Goal: Task Accomplishment & Management: Use online tool/utility

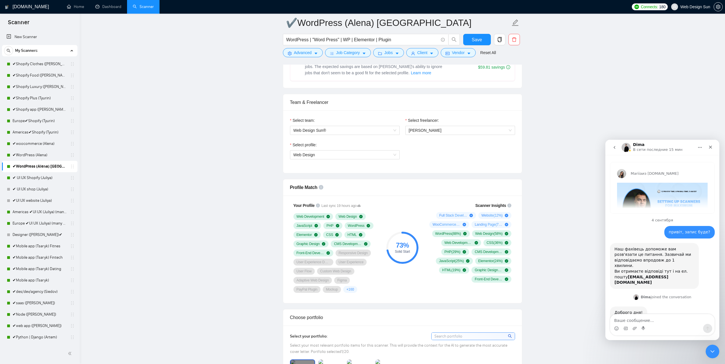
scroll to position [314, 0]
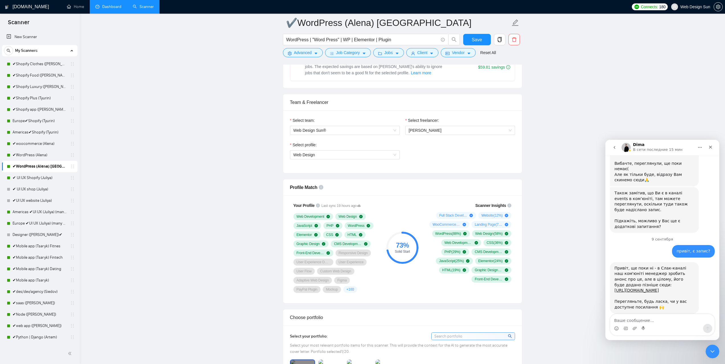
click at [108, 8] on link "Dashboard" at bounding box center [108, 6] width 26 height 5
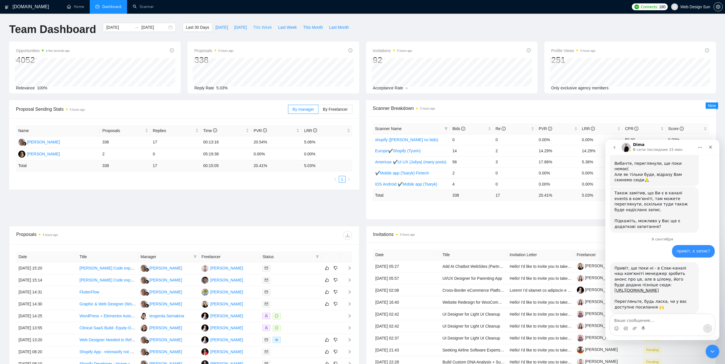
click at [263, 29] on span "This Week" at bounding box center [262, 27] width 19 height 6
type input "[DATE]"
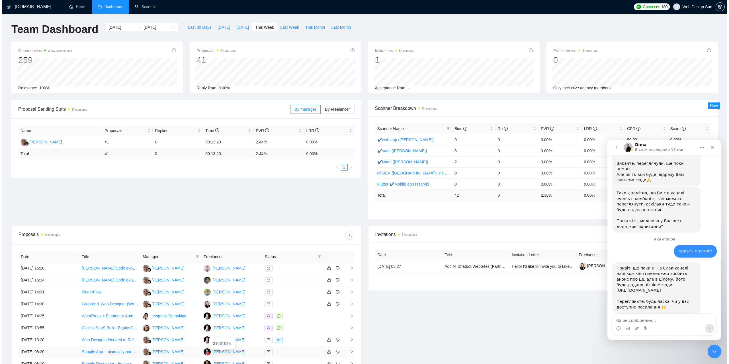
scroll to position [28, 0]
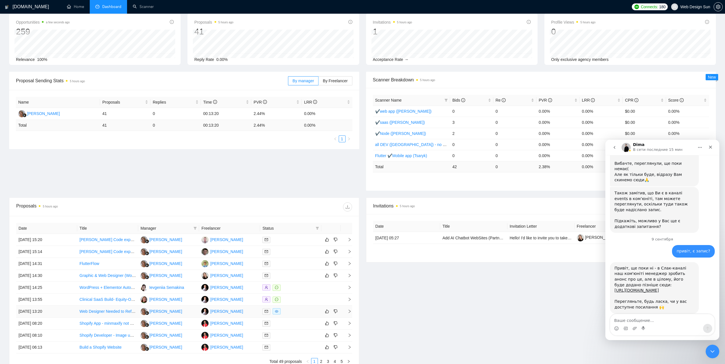
click at [245, 312] on td "[PERSON_NAME]" at bounding box center [229, 312] width 61 height 12
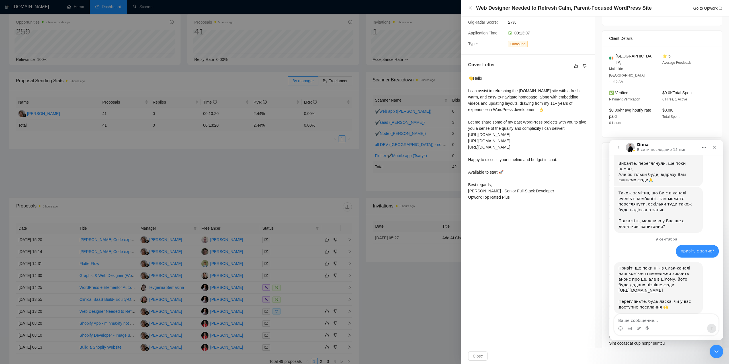
scroll to position [26, 0]
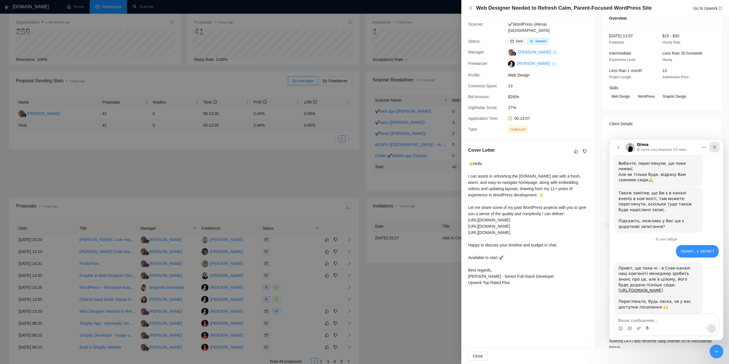
click at [717, 147] on icon "Закрыть" at bounding box center [715, 147] width 5 height 5
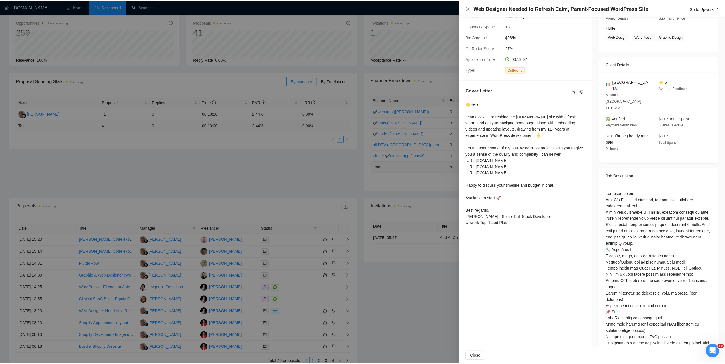
scroll to position [111, 0]
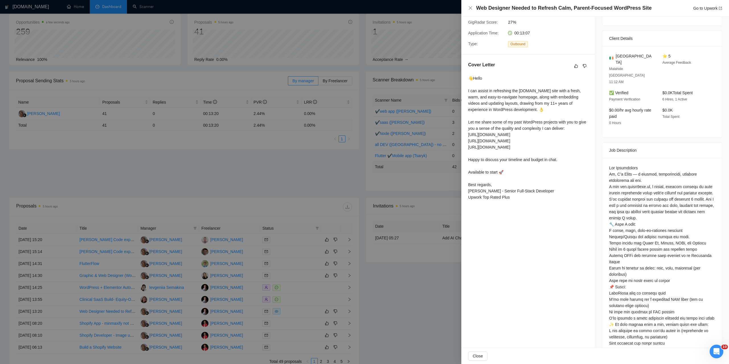
click at [413, 290] on div at bounding box center [364, 182] width 729 height 364
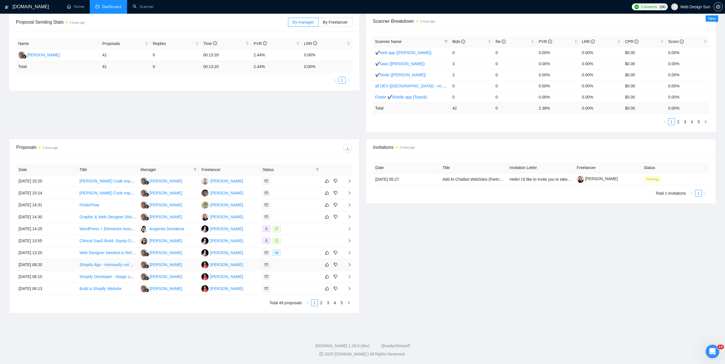
scroll to position [0, 0]
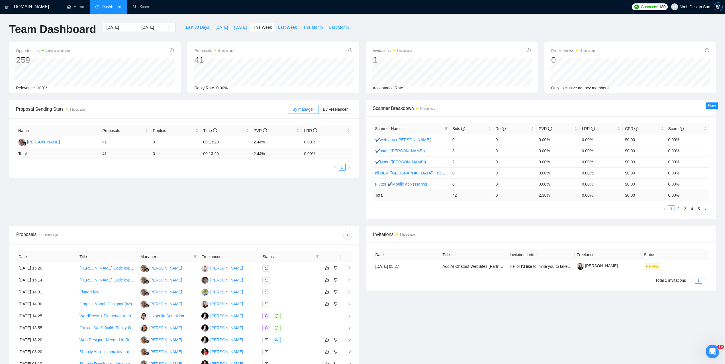
click at [717, 8] on icon "setting" at bounding box center [718, 7] width 4 height 5
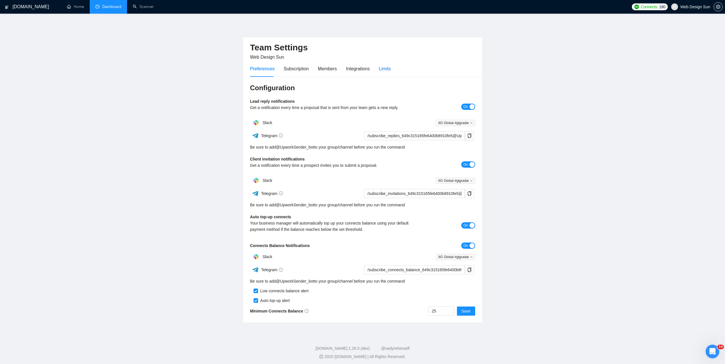
click at [388, 65] on div "Limits" at bounding box center [385, 68] width 12 height 7
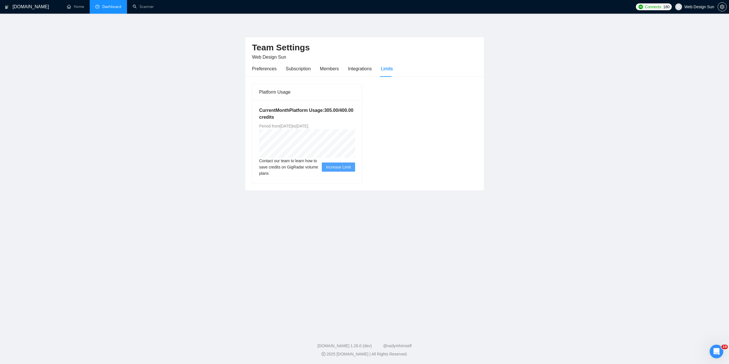
click at [100, 7] on link "Dashboard" at bounding box center [108, 6] width 26 height 5
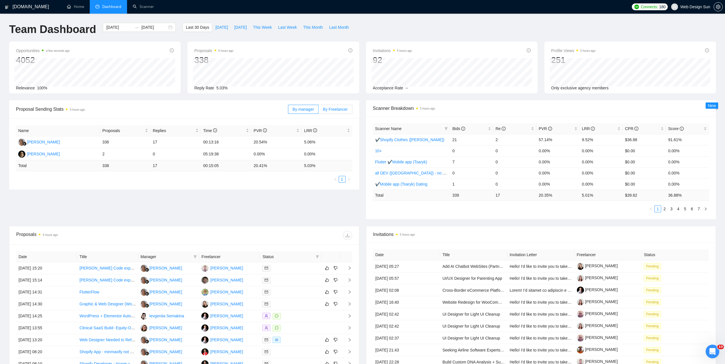
click at [335, 111] on span "By Freelancer" at bounding box center [335, 109] width 25 height 5
click at [319, 111] on input "By Freelancer" at bounding box center [319, 111] width 0 height 0
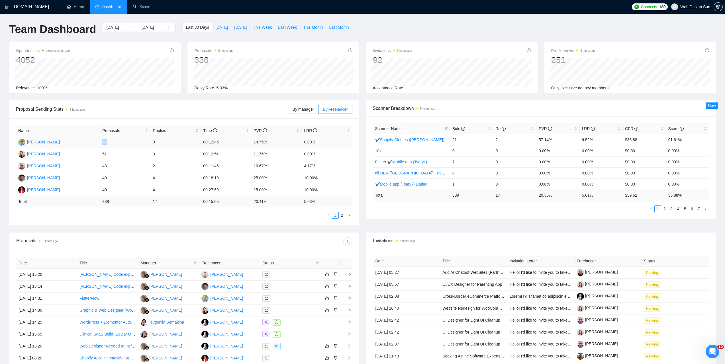
drag, startPoint x: 102, startPoint y: 142, endPoint x: 133, endPoint y: 138, distance: 31.9
click at [128, 138] on td "61" at bounding box center [125, 142] width 50 height 12
click at [342, 218] on link "2" at bounding box center [342, 215] width 6 height 6
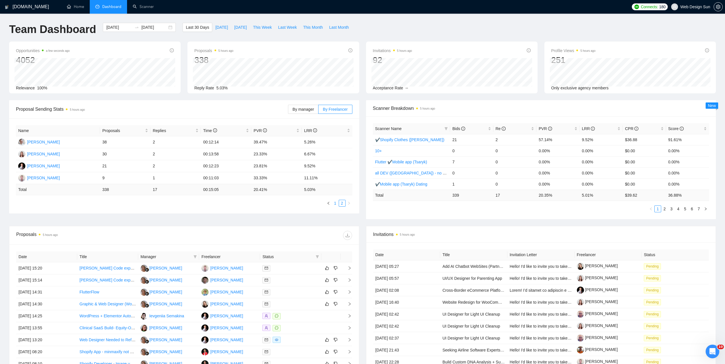
click at [336, 203] on link "1" at bounding box center [335, 203] width 6 height 6
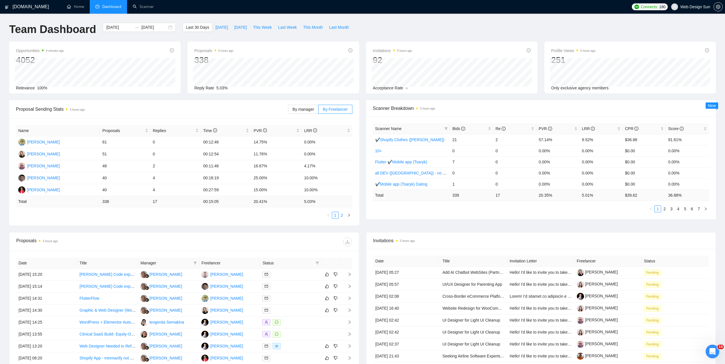
click at [343, 218] on link "2" at bounding box center [342, 215] width 6 height 6
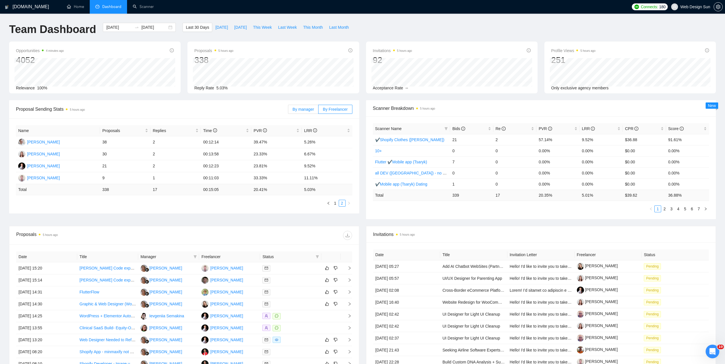
click at [314, 110] on span "By manager" at bounding box center [303, 109] width 21 height 5
click at [288, 111] on input "By manager" at bounding box center [288, 111] width 0 height 0
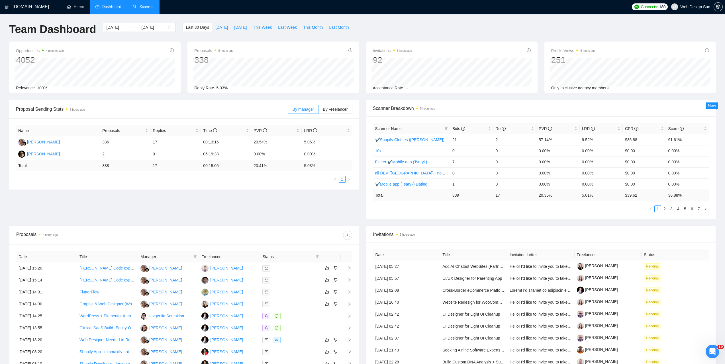
click at [145, 9] on link "Scanner" at bounding box center [143, 6] width 21 height 5
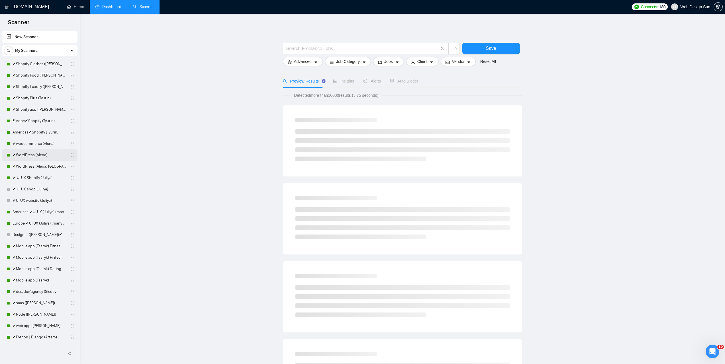
click at [41, 153] on link "✔WordPress (Alena)" at bounding box center [40, 155] width 54 height 11
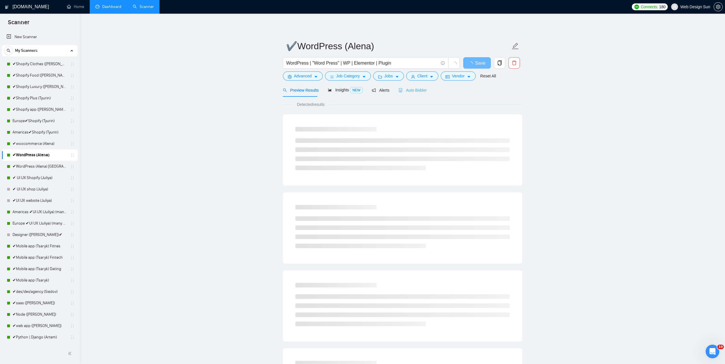
click at [407, 87] on div "Auto Bidder" at bounding box center [413, 89] width 28 height 13
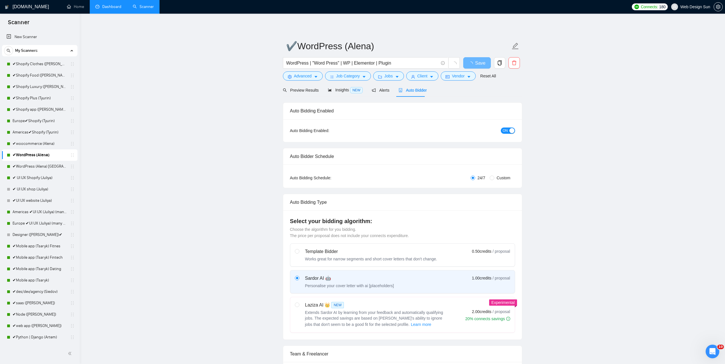
radio input "false"
radio input "true"
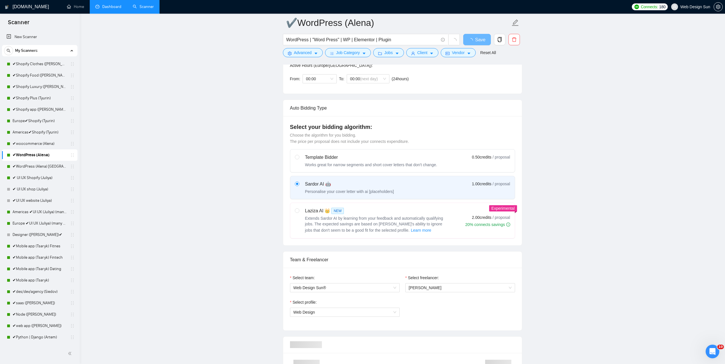
scroll to position [256, 0]
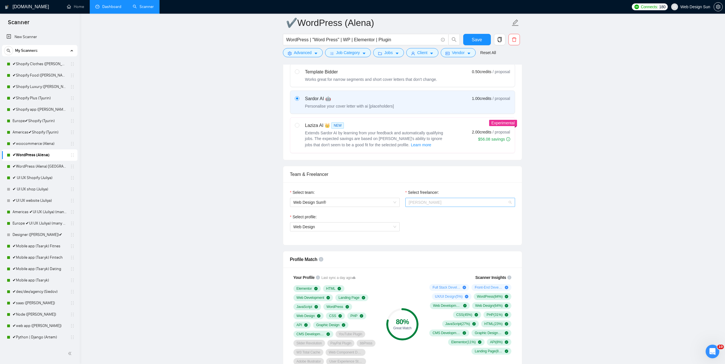
click at [431, 198] on span "[PERSON_NAME]" at bounding box center [460, 202] width 103 height 9
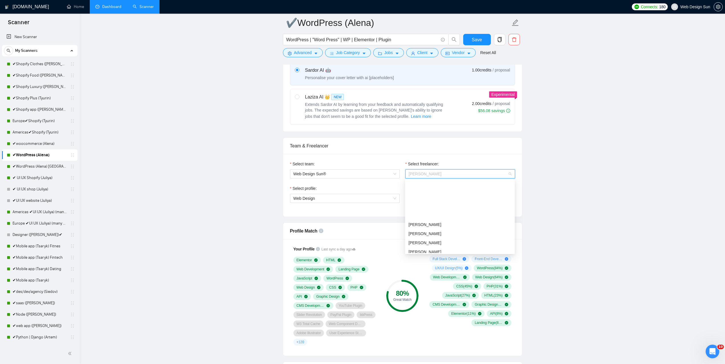
scroll to position [191, 0]
click at [431, 193] on span "[PERSON_NAME]" at bounding box center [425, 194] width 33 height 5
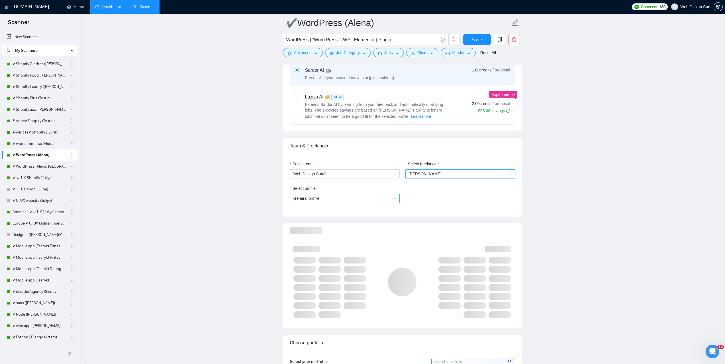
click at [354, 201] on span "General profile" at bounding box center [344, 198] width 103 height 9
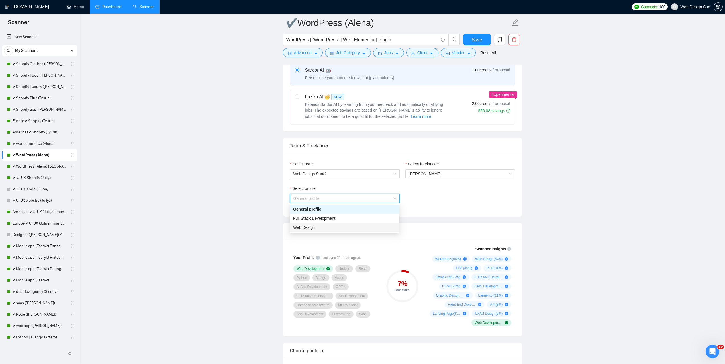
click at [332, 229] on div "Web Design" at bounding box center [344, 228] width 103 height 6
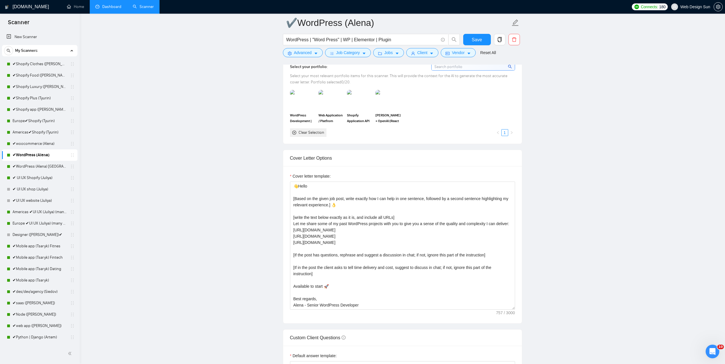
scroll to position [541, 0]
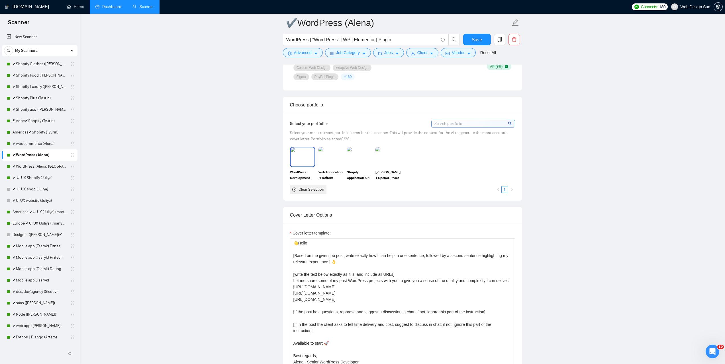
click at [293, 164] on img at bounding box center [303, 157] width 24 height 19
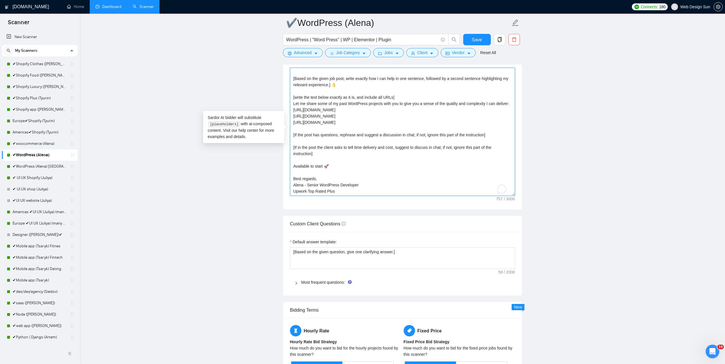
scroll to position [13, 0]
drag, startPoint x: 303, startPoint y: 187, endPoint x: 294, endPoint y: 188, distance: 8.3
click at [294, 188] on textarea "👋Hello [Based on the given job post, write exactly how I can help in one senten…" at bounding box center [402, 132] width 225 height 128
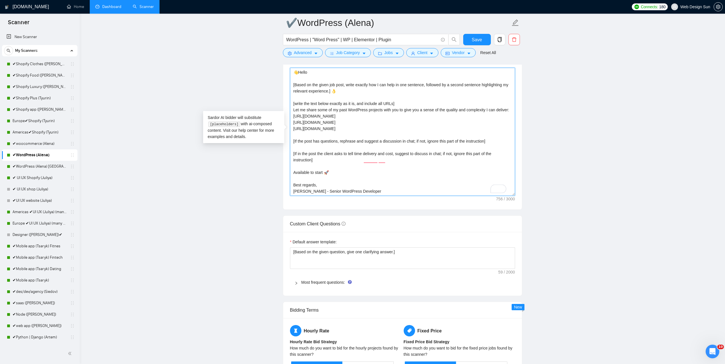
scroll to position [655, 0]
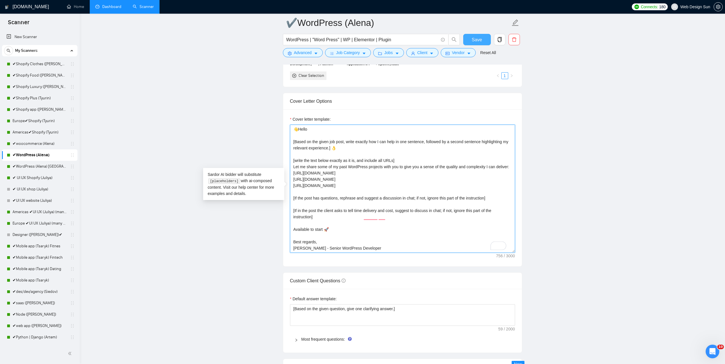
type textarea "👋Hello [Based on the given job post, write exactly how I can help in one senten…"
click at [477, 38] on span "Save" at bounding box center [477, 39] width 10 height 7
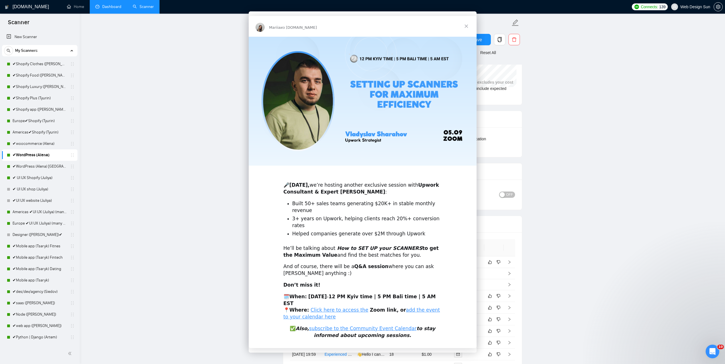
scroll to position [0, 0]
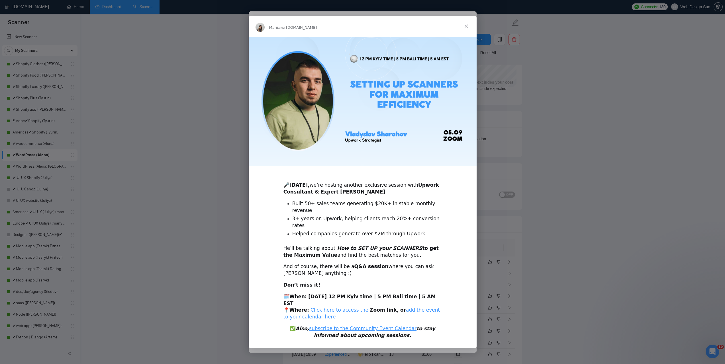
click at [561, 170] on div "Мессенджер Intercom" at bounding box center [362, 182] width 725 height 364
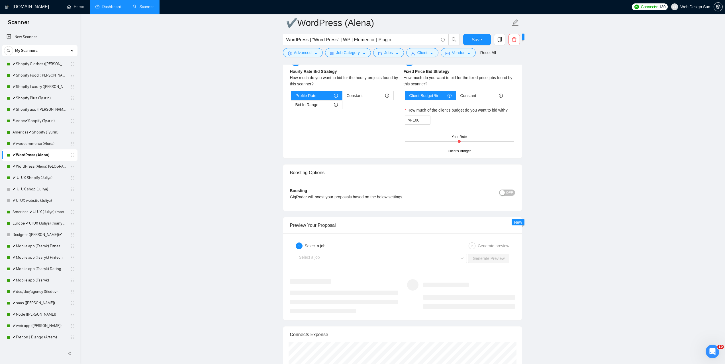
scroll to position [954, 0]
